Goal: Task Accomplishment & Management: Use online tool/utility

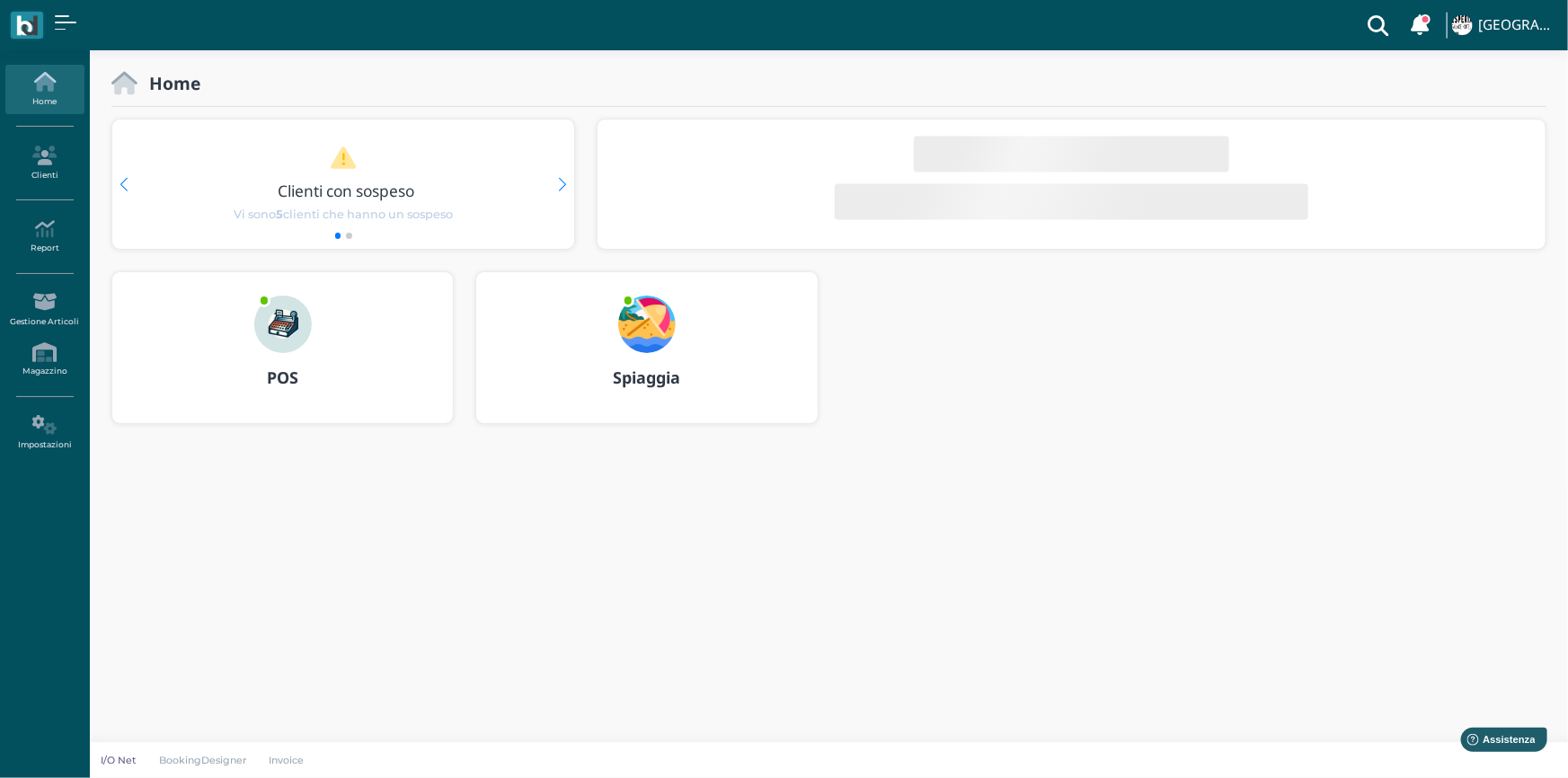
click at [637, 371] on b "Spiaggia" at bounding box center [646, 378] width 68 height 22
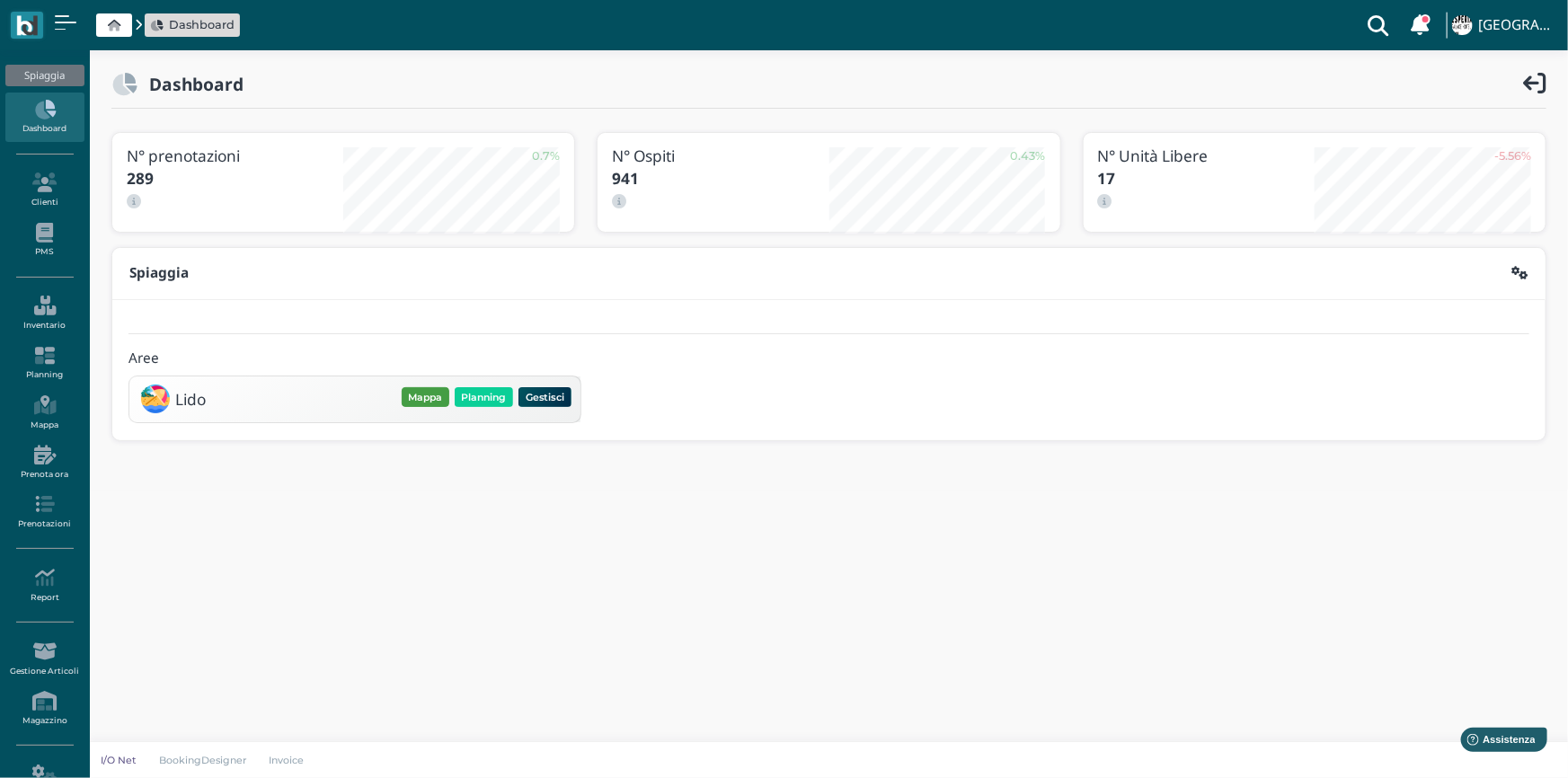
click at [430, 396] on button "Mappa" at bounding box center [425, 397] width 48 height 20
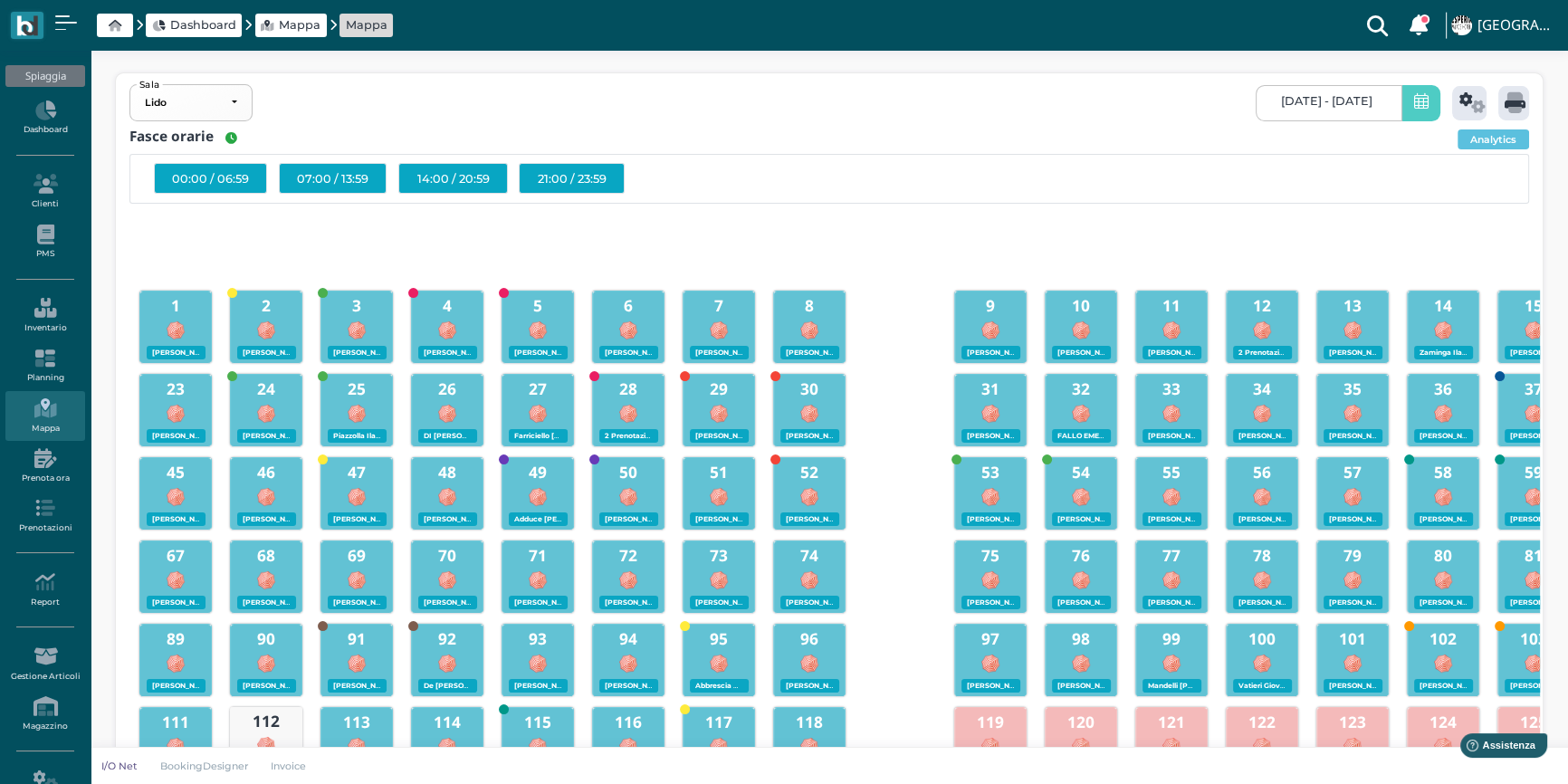
click at [1417, 105] on icon at bounding box center [1421, 103] width 15 height 19
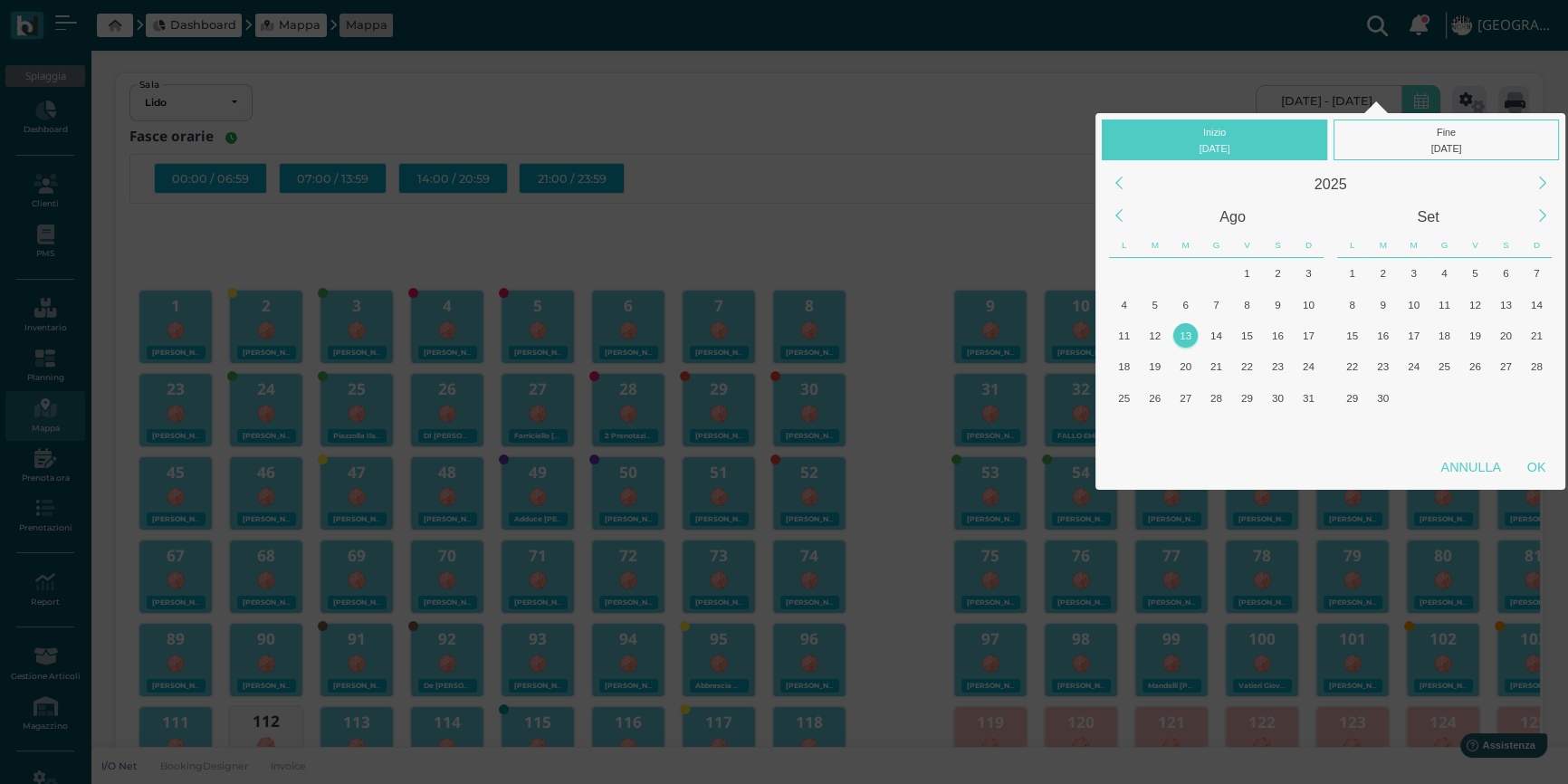
click at [1187, 336] on div "13" at bounding box center [1185, 335] width 25 height 25
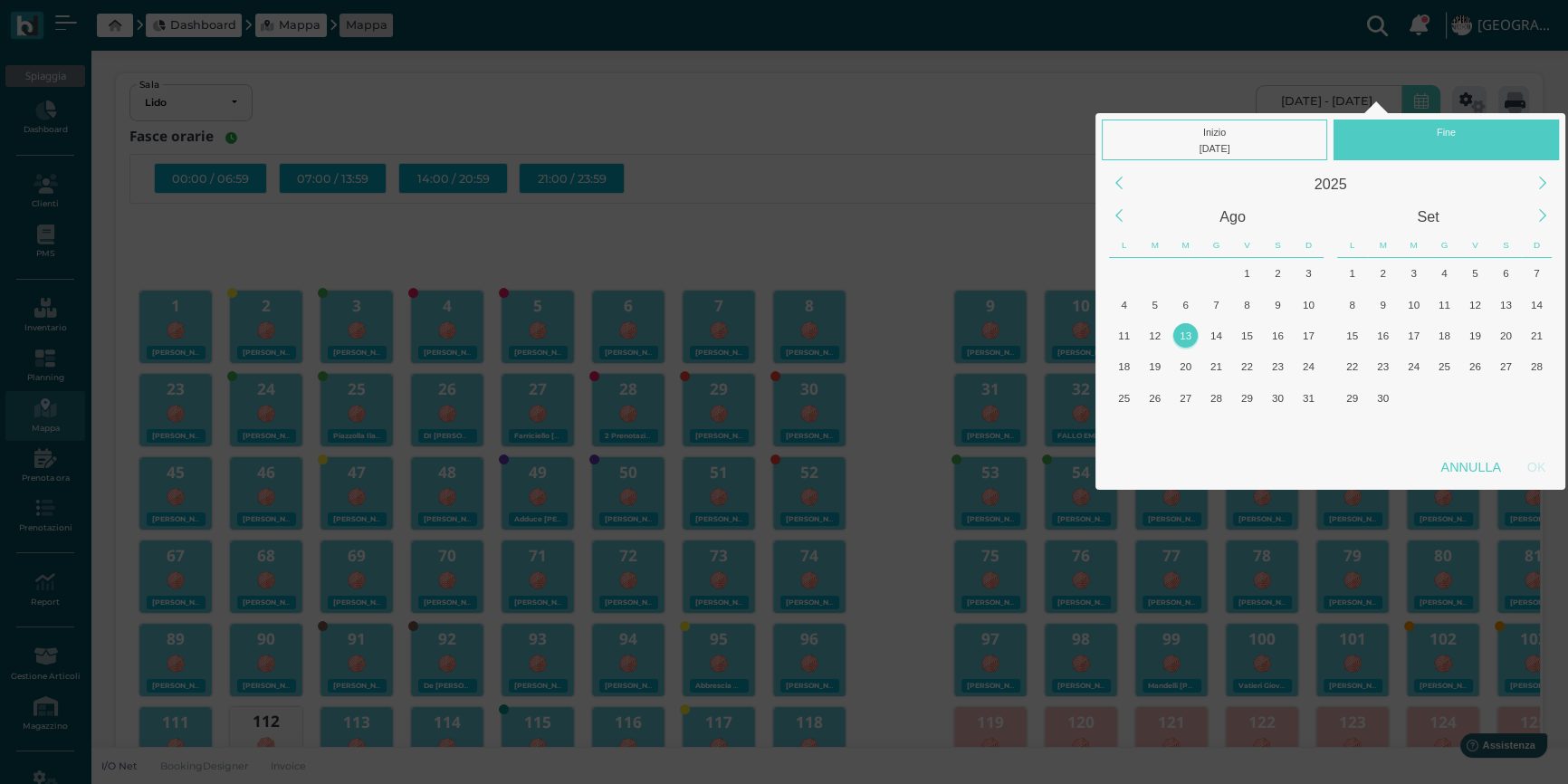
click at [1187, 336] on div "13" at bounding box center [1185, 335] width 25 height 25
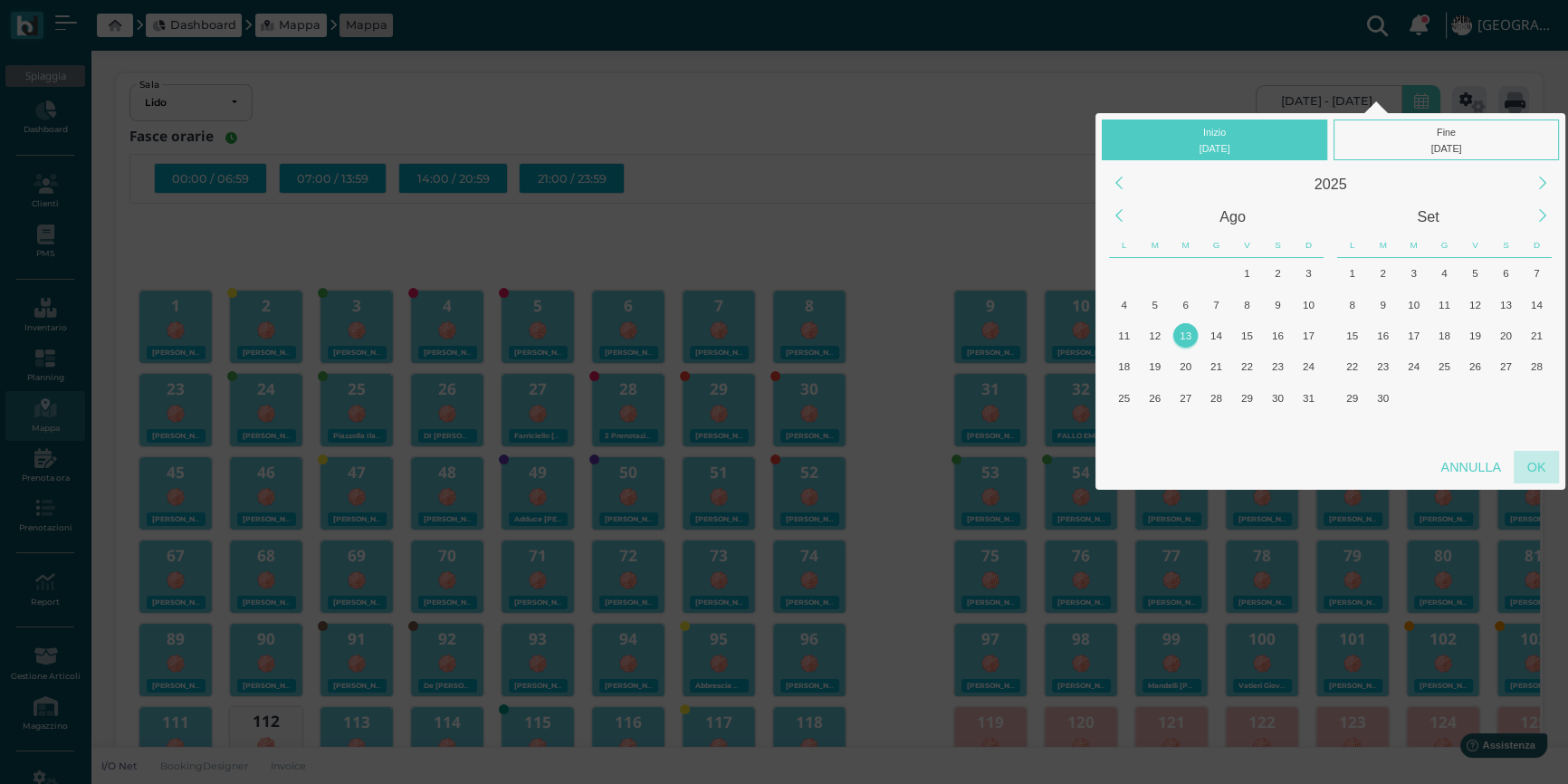
click at [1547, 463] on div "OK" at bounding box center [1536, 466] width 45 height 33
type input "13/08/2025 - 13/08/2025"
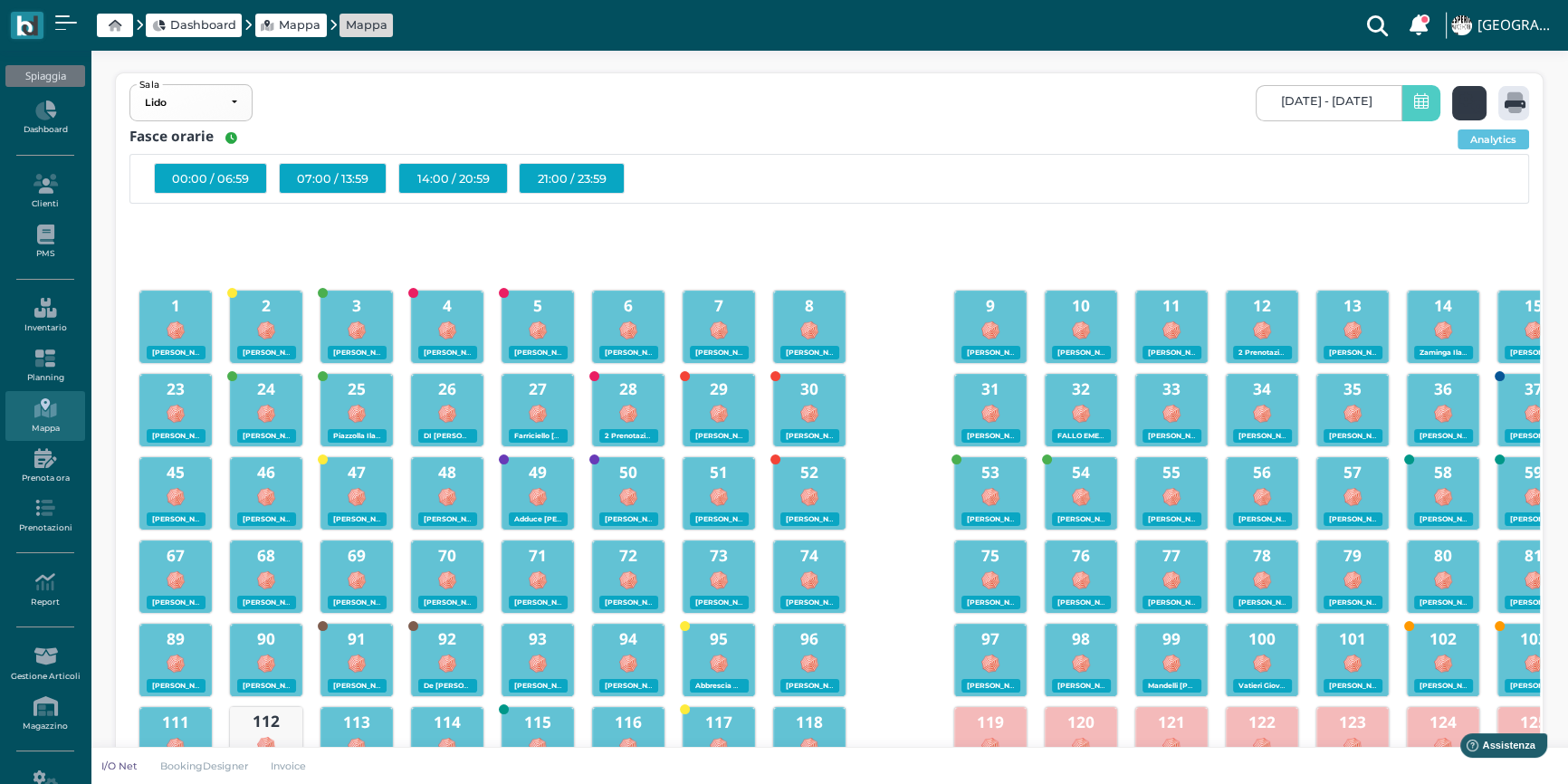
click at [1466, 99] on icon at bounding box center [1472, 103] width 27 height 21
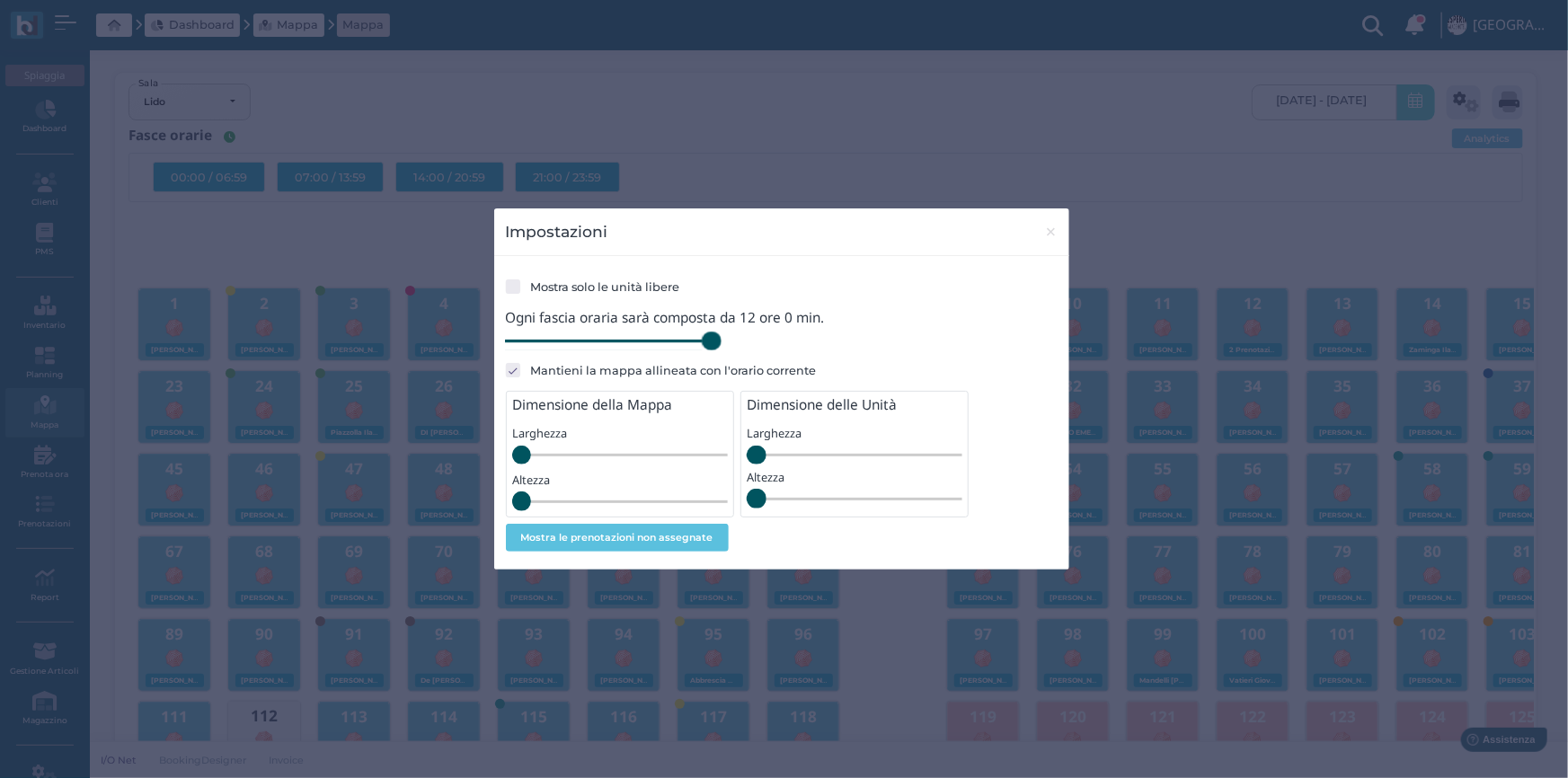
drag, startPoint x: 633, startPoint y: 344, endPoint x: 781, endPoint y: 340, distance: 148.1
type input "720"
click at [721, 348] on input "range" at bounding box center [614, 342] width 215 height 20
click at [1045, 231] on span "×" at bounding box center [1051, 232] width 14 height 23
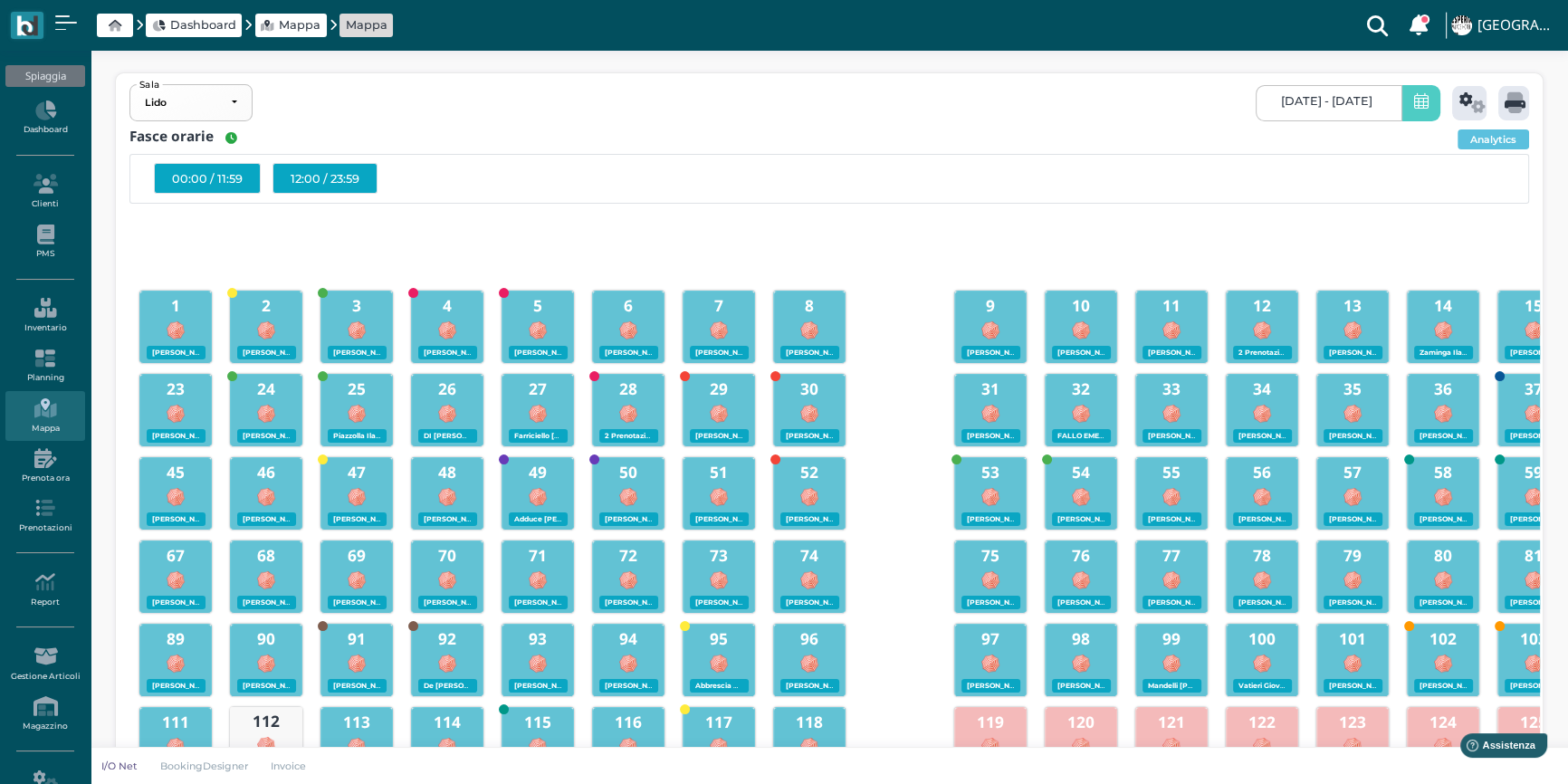
click at [326, 181] on div "12:00 / 23:59" at bounding box center [324, 178] width 106 height 31
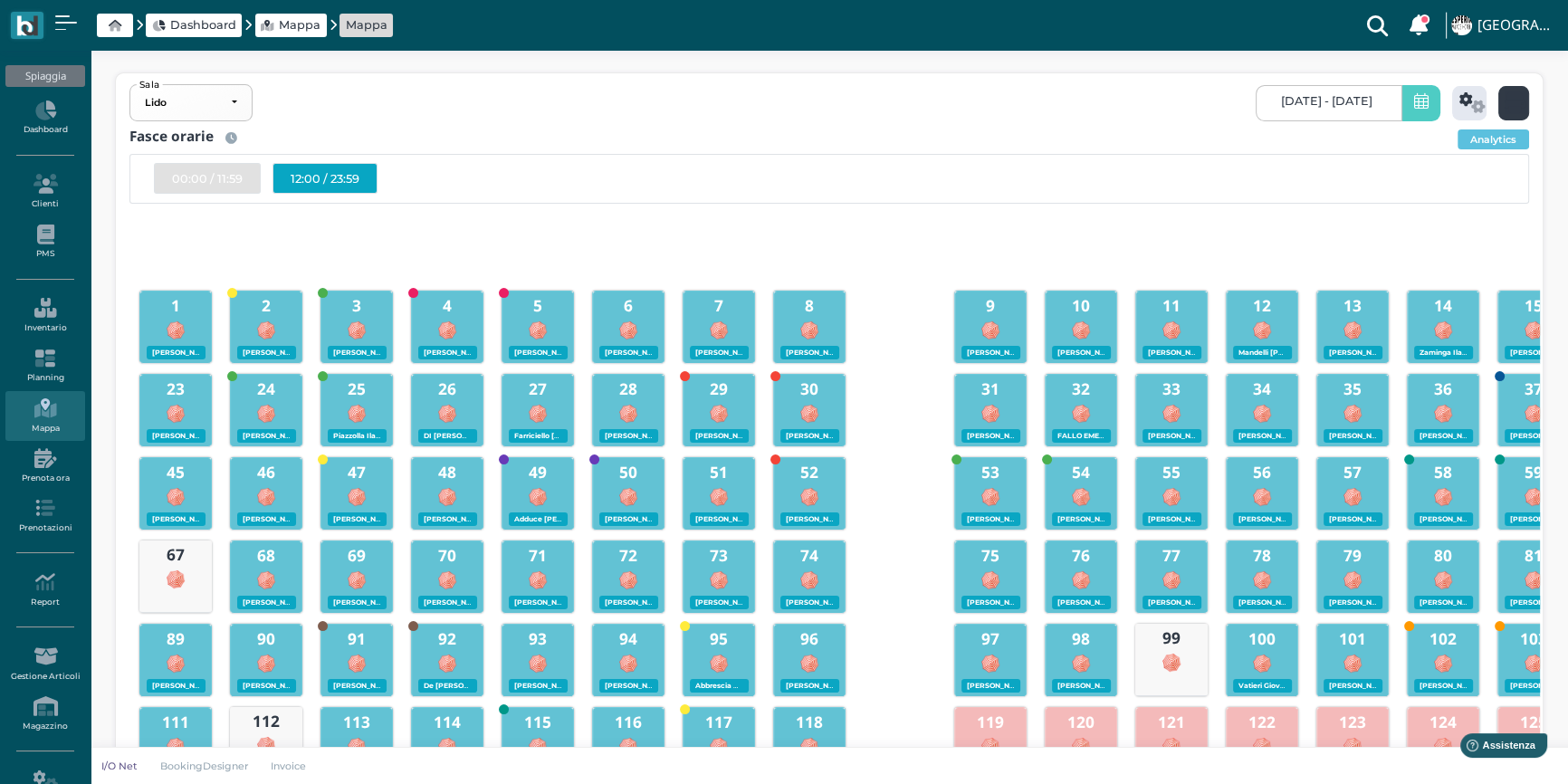
click at [1513, 99] on icon at bounding box center [1515, 103] width 21 height 21
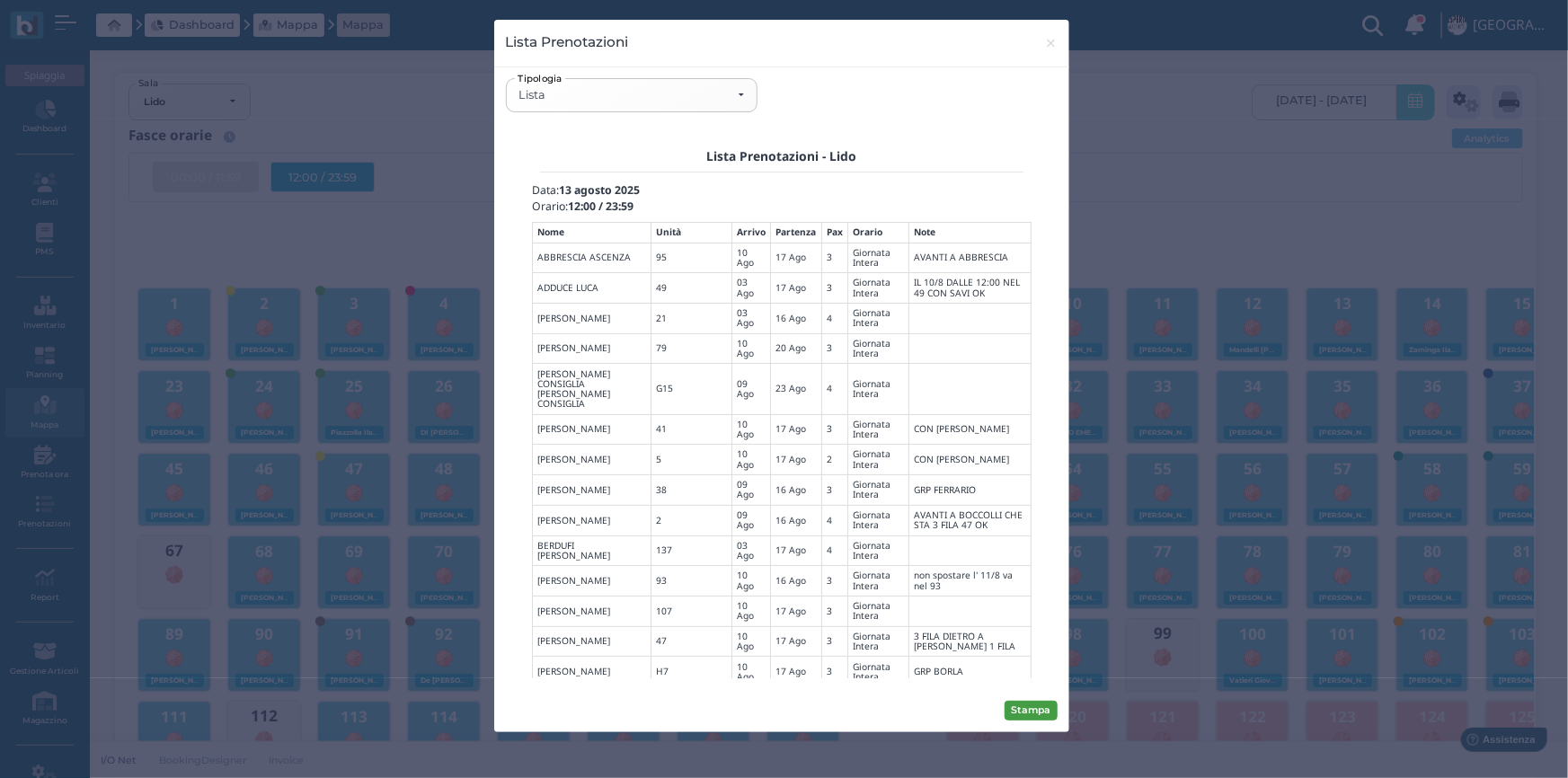
click at [1037, 709] on button "Stampa" at bounding box center [1032, 710] width 53 height 20
click at [740, 96] on div "Lista" at bounding box center [631, 95] width 225 height 15
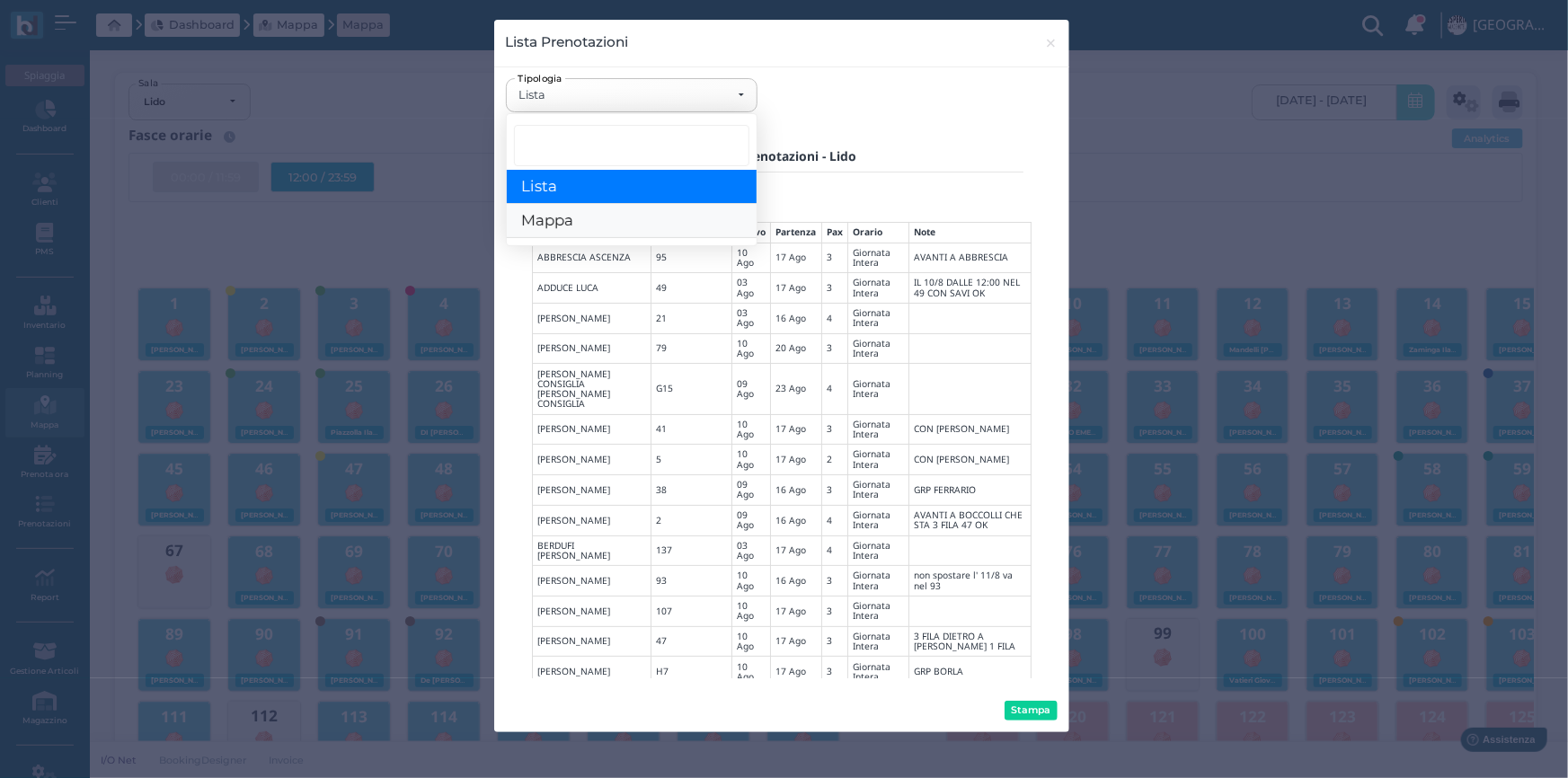
click at [599, 216] on link "Mappa" at bounding box center [631, 221] width 250 height 34
select select "map"
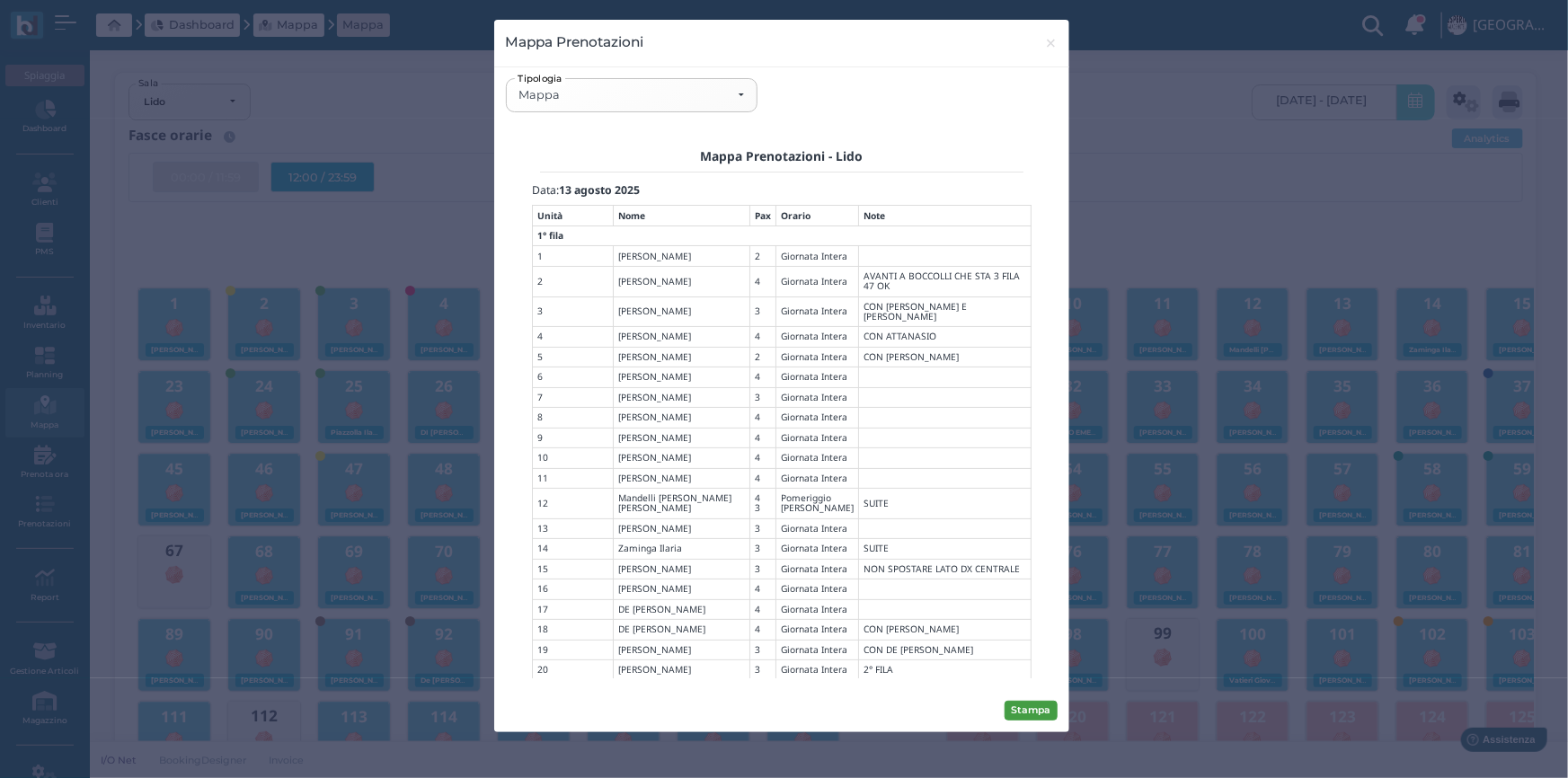
click at [1035, 711] on button "Stampa" at bounding box center [1032, 710] width 53 height 20
